Goal: Information Seeking & Learning: Check status

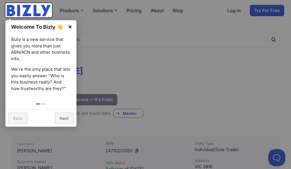
click at [69, 26] on link "×" at bounding box center [70, 26] width 13 height 13
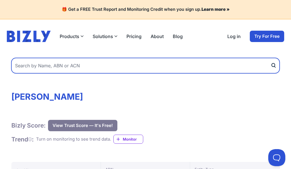
click at [146, 68] on input "text" at bounding box center [145, 65] width 268 height 15
type input "[PERSON_NAME]"
click at [275, 65] on button "submit" at bounding box center [274, 65] width 9 height 15
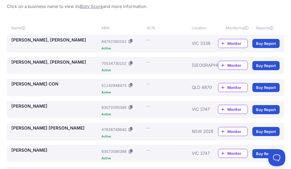
scroll to position [109, 0]
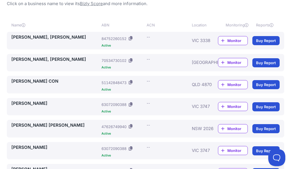
click at [76, 35] on link "[PERSON_NAME], [PERSON_NAME]" at bounding box center [55, 37] width 88 height 7
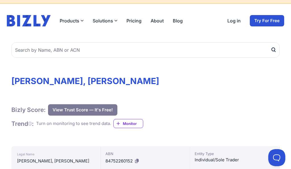
scroll to position [15, 0]
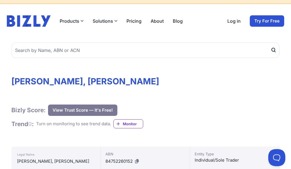
click at [103, 108] on button "View Trust Score — It's Free!" at bounding box center [82, 109] width 69 height 11
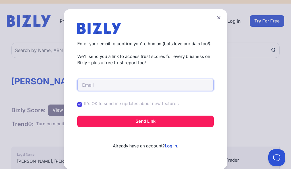
click at [104, 85] on input "email" at bounding box center [145, 85] width 136 height 12
type input "[EMAIL_ADDRESS][DOMAIN_NAME]"
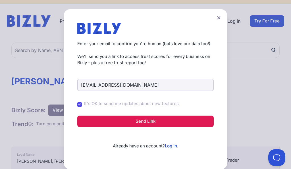
click at [114, 118] on button "Send Link" at bounding box center [145, 121] width 136 height 11
